Goal: Use online tool/utility: Utilize a website feature to perform a specific function

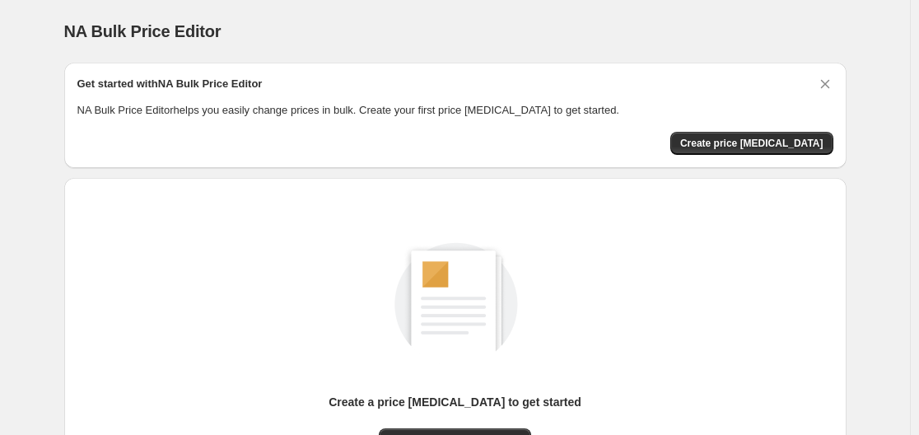
scroll to position [182, 0]
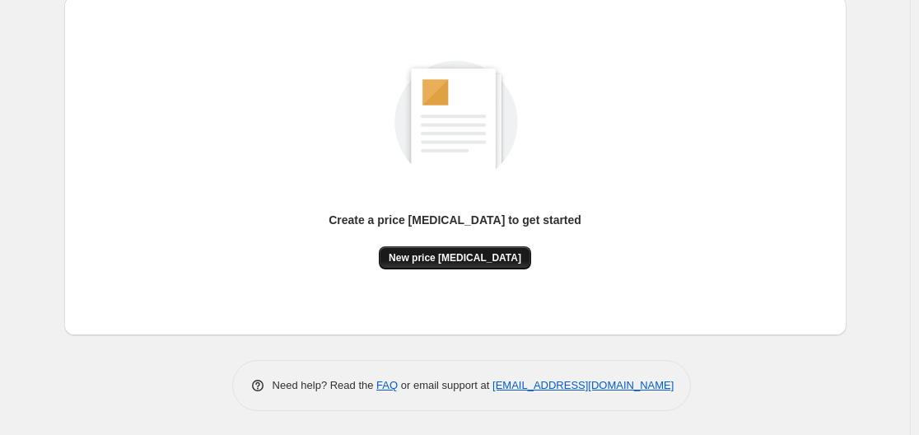
click at [451, 250] on button "New price [MEDICAL_DATA]" at bounding box center [455, 257] width 152 height 23
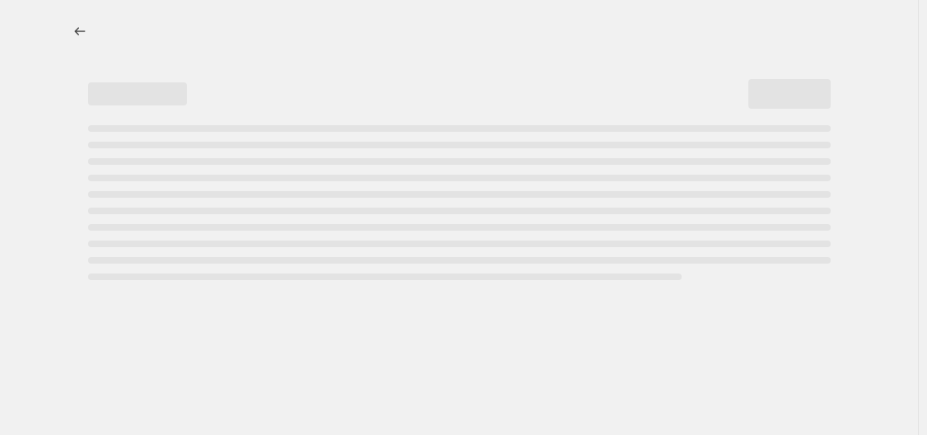
select select "percentage"
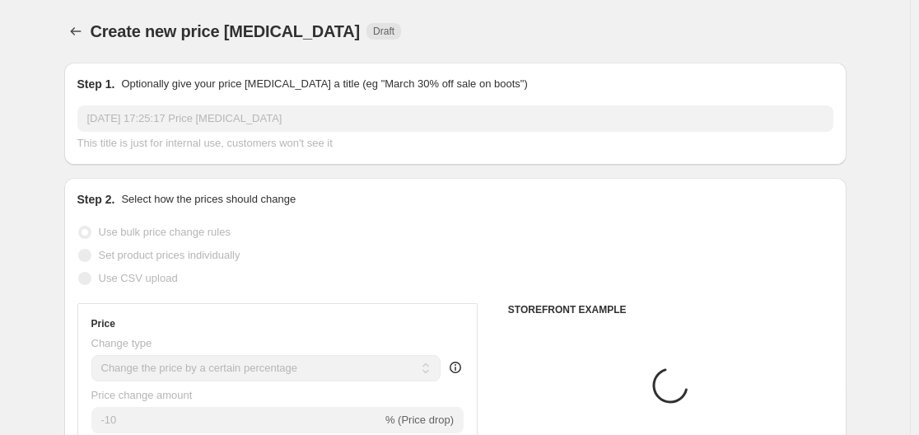
scroll to position [165, 0]
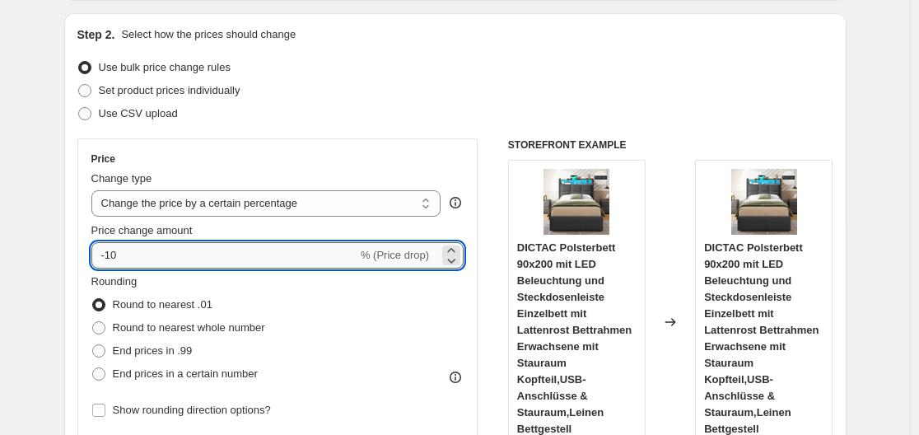
drag, startPoint x: 111, startPoint y: 254, endPoint x: 176, endPoint y: 264, distance: 65.8
click at [176, 264] on input "-10" at bounding box center [224, 255] width 266 height 26
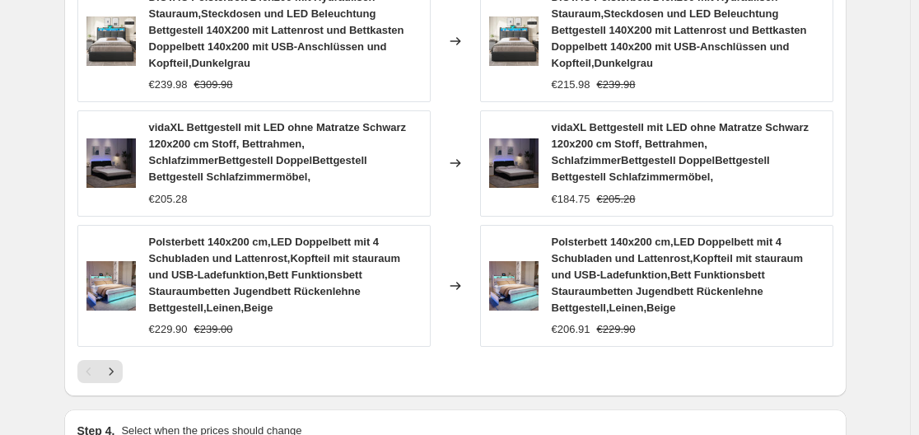
scroll to position [1452, 0]
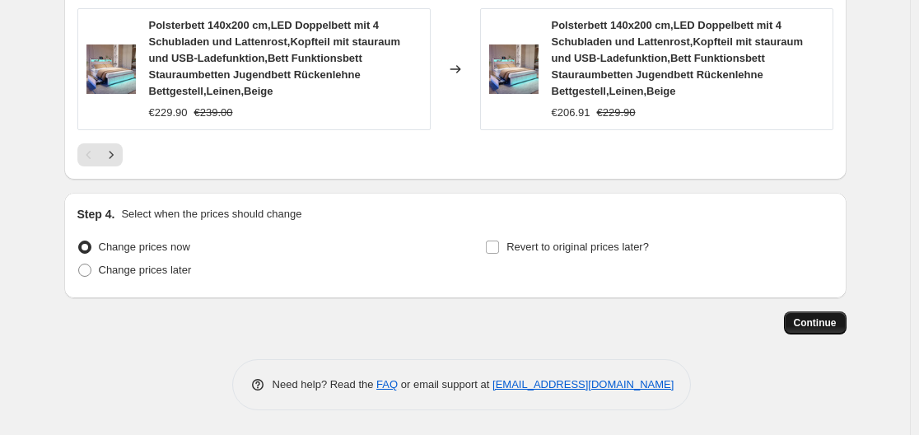
type input "-30"
click at [809, 320] on span "Continue" at bounding box center [815, 322] width 43 height 13
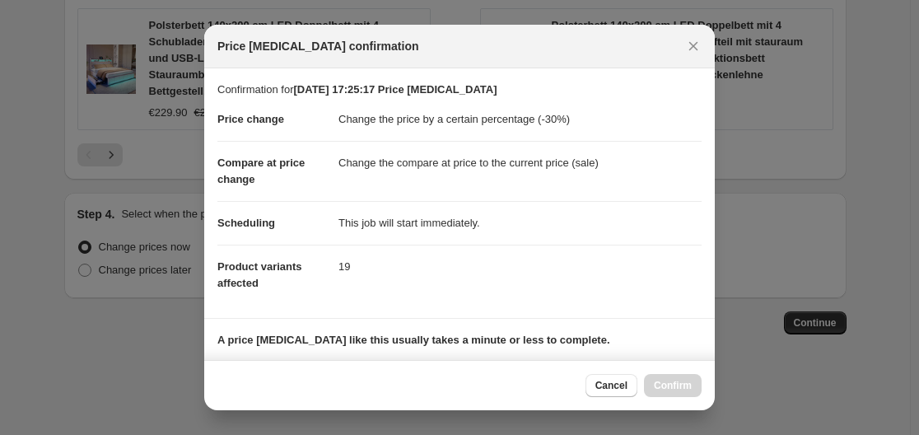
scroll to position [259, 0]
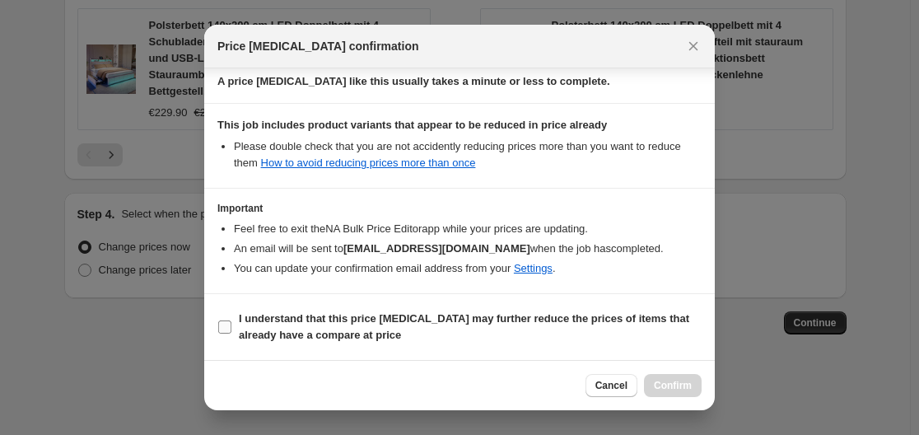
click at [301, 332] on b "I understand that this price [MEDICAL_DATA] may further reduce the prices of it…" at bounding box center [464, 326] width 450 height 29
click at [231, 332] on input "I understand that this price [MEDICAL_DATA] may further reduce the prices of it…" at bounding box center [224, 326] width 13 height 13
checkbox input "true"
click at [665, 385] on span "Confirm" at bounding box center [673, 385] width 38 height 13
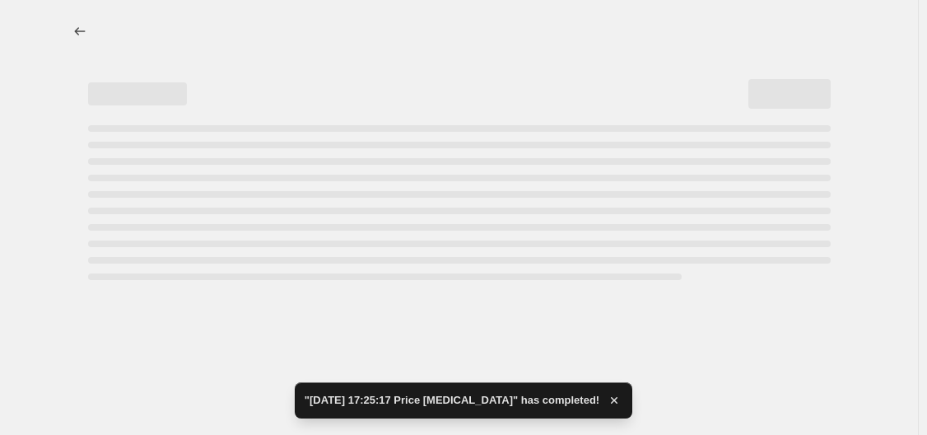
select select "percentage"
